Goal: Task Accomplishment & Management: Manage account settings

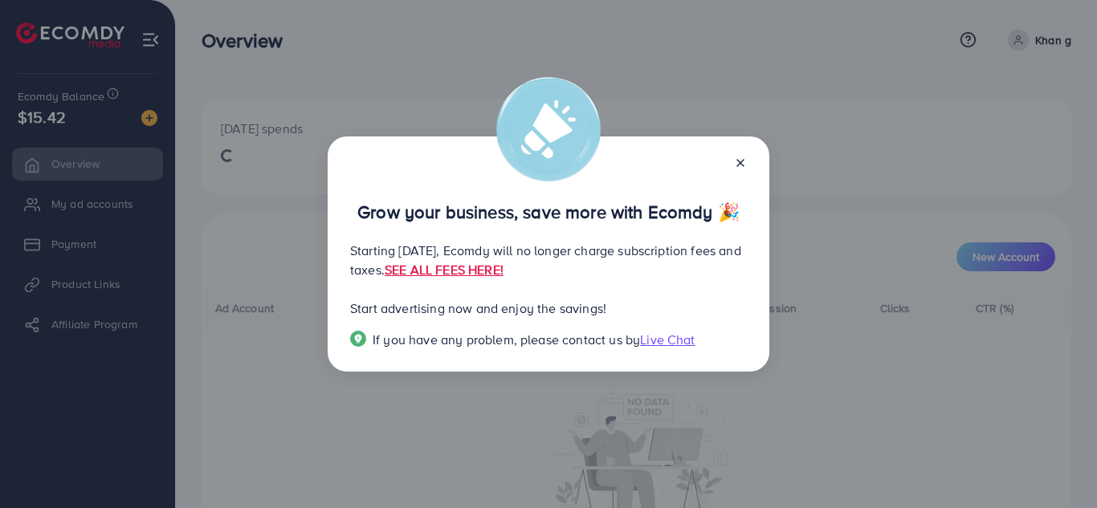
click at [241, 414] on div "Grow your business, save more with Ecomdy 🎉 Starting September 29, 2025, Ecomdy…" at bounding box center [548, 254] width 1097 height 508
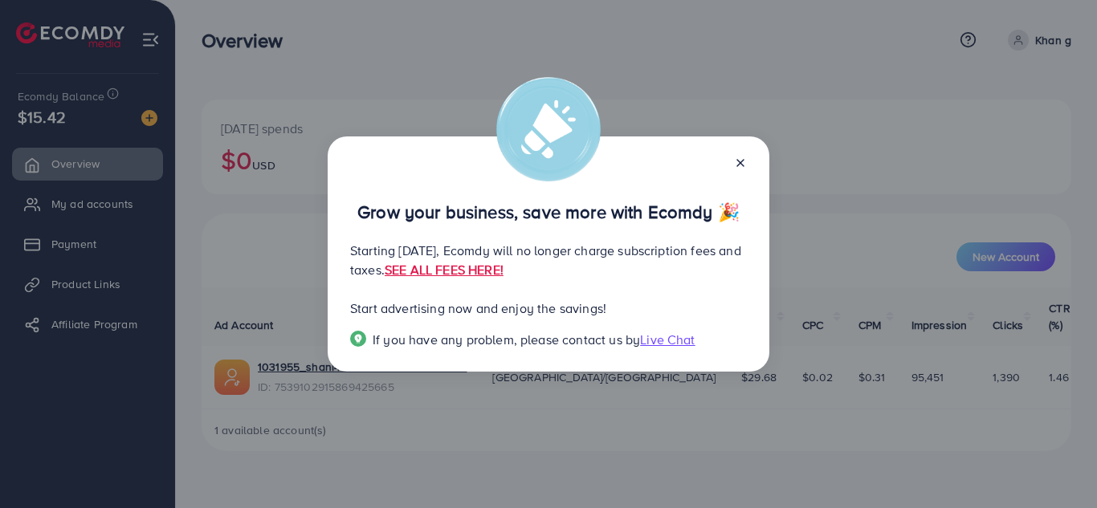
click at [744, 158] on icon at bounding box center [740, 163] width 13 height 13
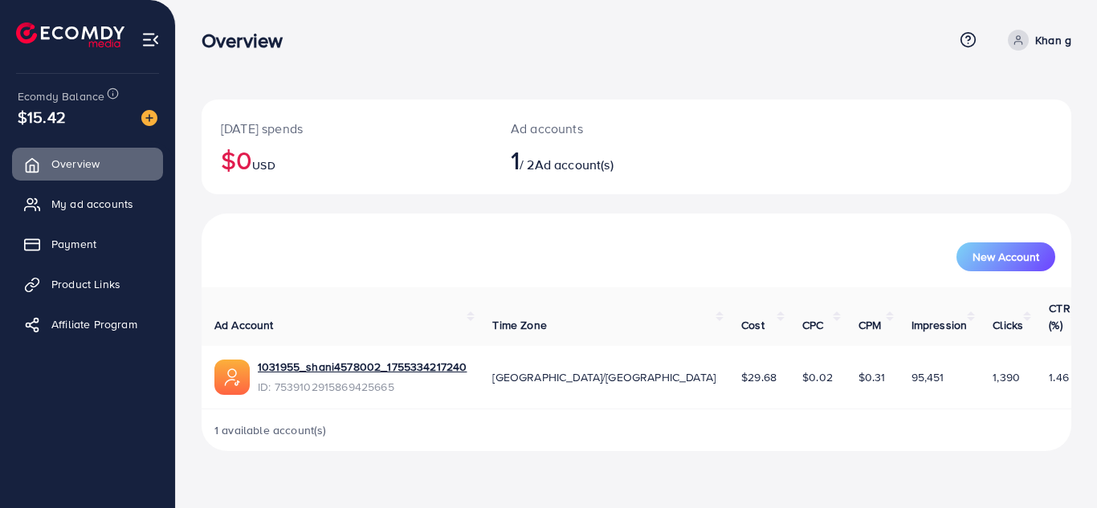
click at [569, 164] on span "Ad account(s)" at bounding box center [574, 165] width 79 height 18
click at [593, 167] on span "Ad account(s)" at bounding box center [574, 165] width 79 height 18
click at [127, 214] on link "My ad accounts" at bounding box center [87, 204] width 151 height 32
click at [124, 214] on link "My ad accounts" at bounding box center [87, 204] width 151 height 32
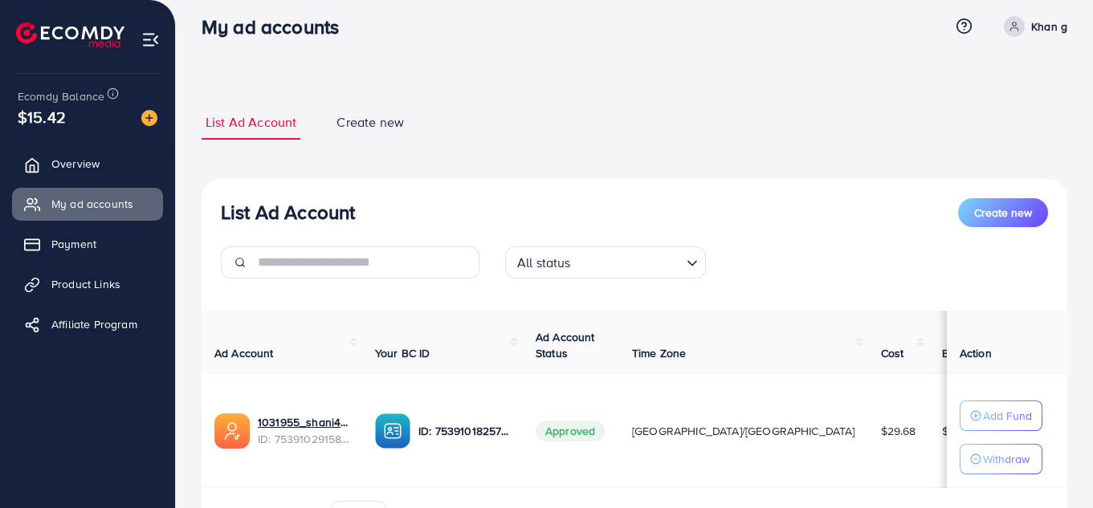
scroll to position [113, 0]
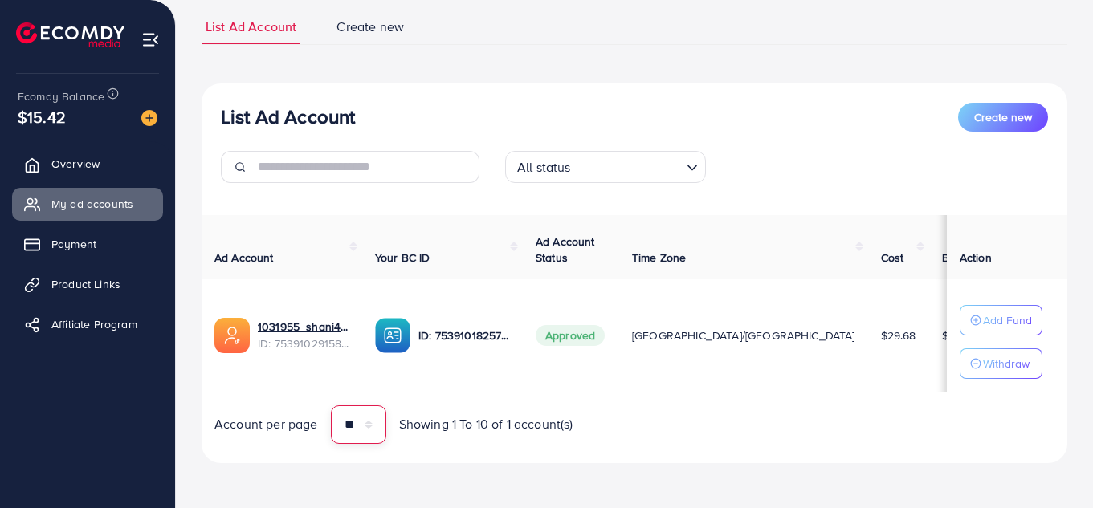
click at [373, 425] on select "** ** ** ***" at bounding box center [358, 425] width 55 height 39
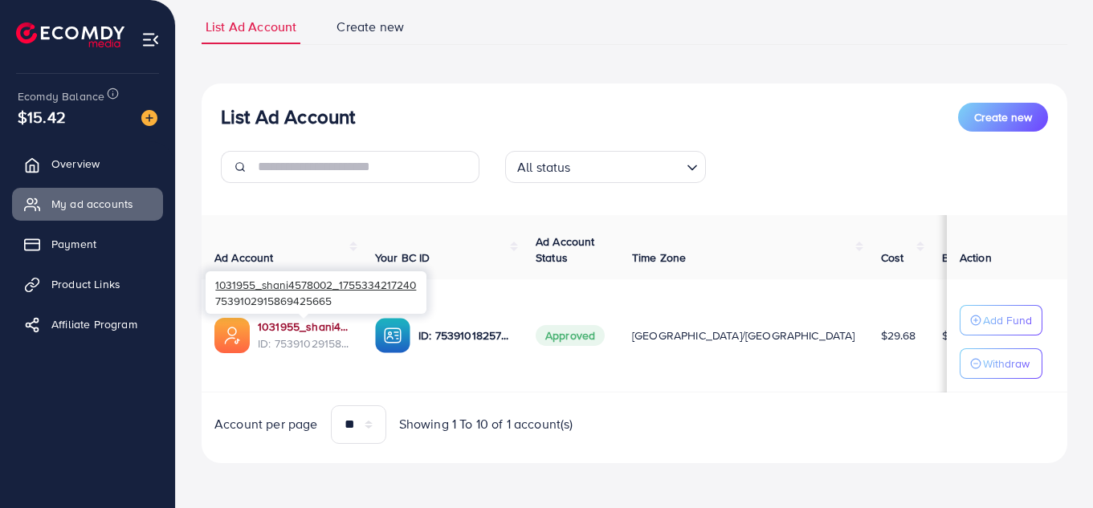
click at [283, 321] on link "1031955_shani4578002_1755334217240" at bounding box center [304, 327] width 92 height 16
click at [295, 324] on link "1031955_shani4578002_1755334217240" at bounding box center [304, 327] width 92 height 16
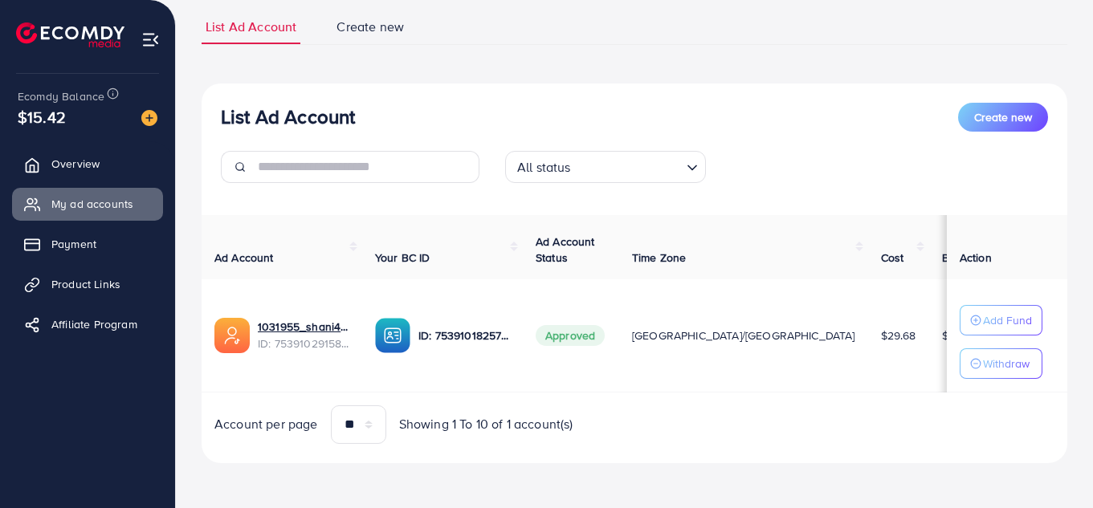
click at [919, 151] on div "All status Loading..." at bounding box center [634, 173] width 853 height 45
click at [677, 66] on div "List Ad Account Create new List Ad Account Create new All status Loading... Ad …" at bounding box center [635, 237] width 866 height 454
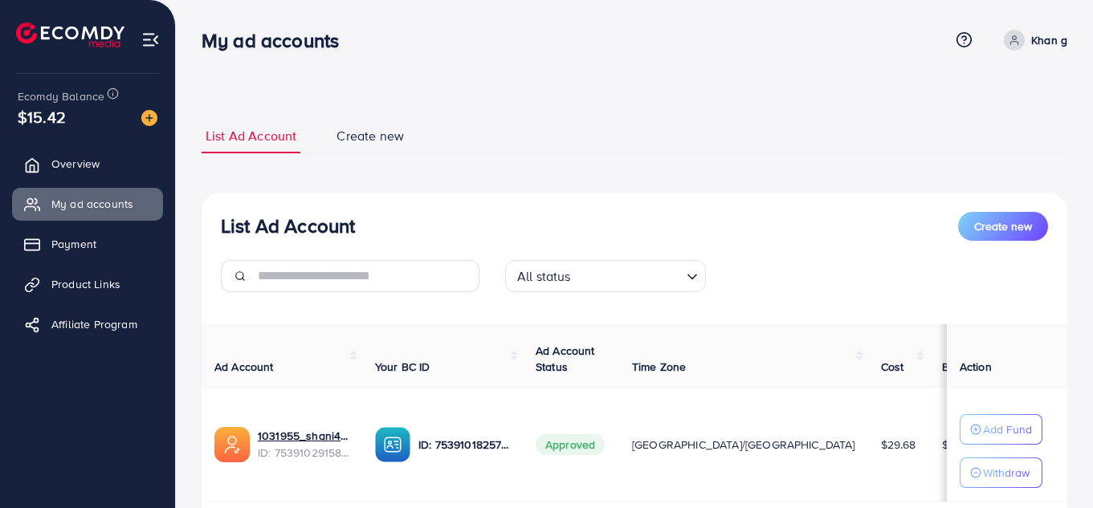
click at [1067, 50] on div "List Ad Account Create new List Ad Account Create new All status Loading... Ad …" at bounding box center [634, 308] width 917 height 617
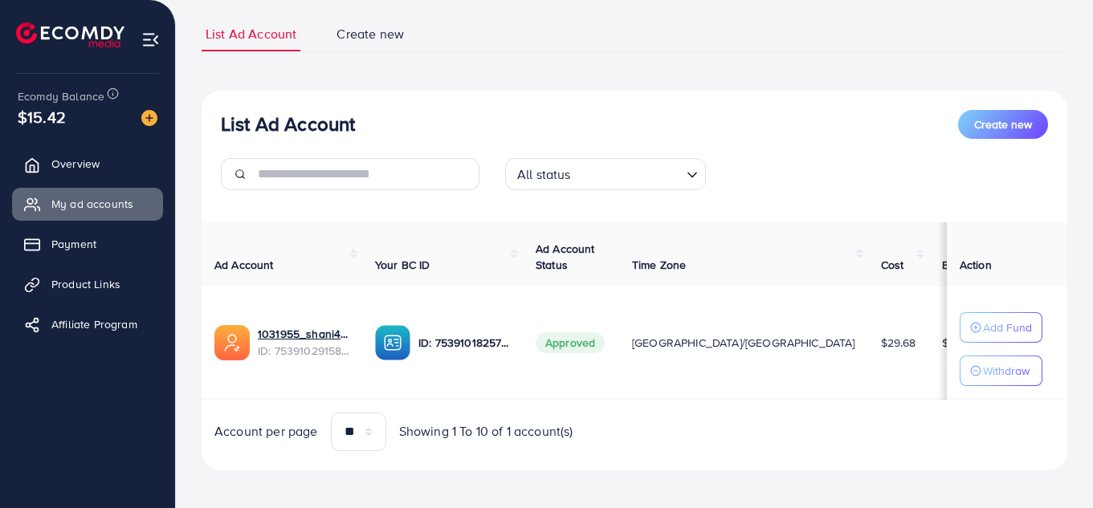
scroll to position [113, 0]
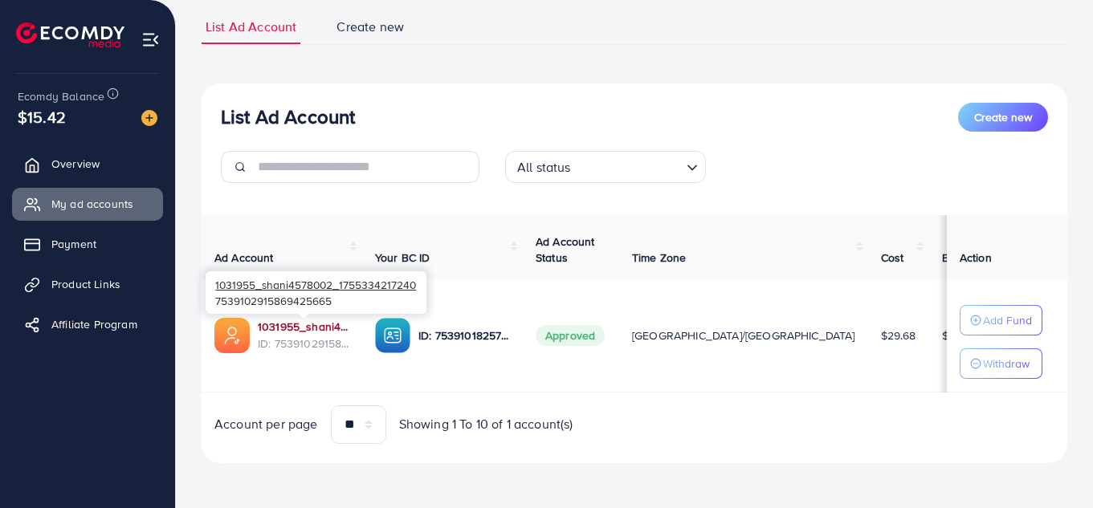
click at [310, 323] on link "1031955_shani4578002_1755334217240" at bounding box center [304, 327] width 92 height 16
